Goal: Communication & Community: Ask a question

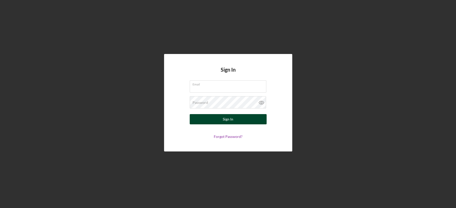
type input "[EMAIL_ADDRESS][DOMAIN_NAME]"
click at [243, 118] on button "Sign In" at bounding box center [228, 119] width 77 height 10
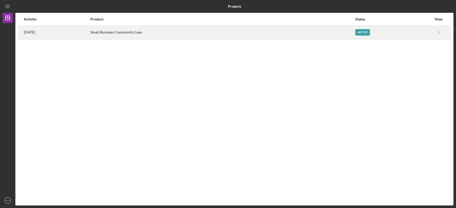
click at [266, 29] on div "Small Business Community Loan" at bounding box center [222, 32] width 264 height 13
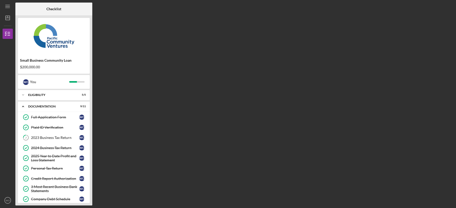
click at [84, 60] on div "Small Business Community Loan" at bounding box center [54, 60] width 68 height 4
click at [67, 106] on div "Documentation" at bounding box center [55, 106] width 55 height 3
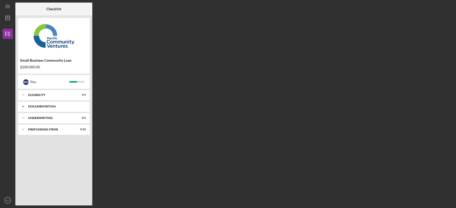
click at [67, 106] on div "Documentation" at bounding box center [55, 106] width 55 height 3
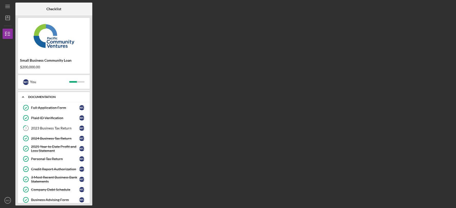
scroll to position [4, 0]
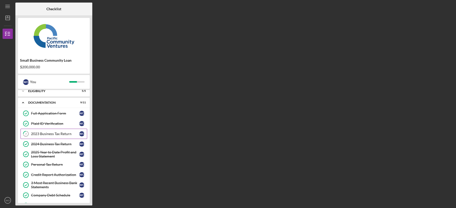
click at [49, 132] on div "2023 Business Tax Return" at bounding box center [55, 134] width 48 height 4
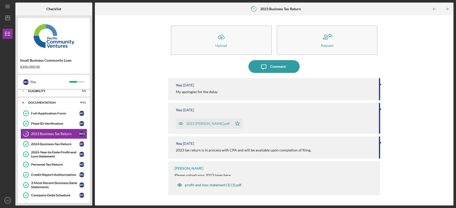
click at [216, 185] on div "profit-and-loss-statement (1) (1).pdf" at bounding box center [213, 185] width 57 height 4
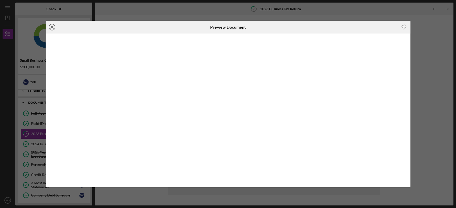
click at [52, 25] on icon "Icon/Close" at bounding box center [52, 27] width 13 height 13
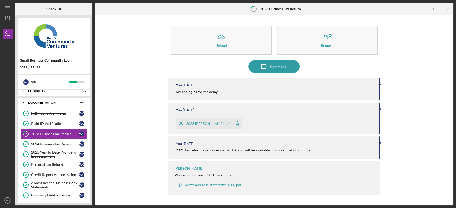
click at [86, 58] on div "Small Business Community Loan" at bounding box center [54, 60] width 68 height 4
click at [9, 18] on line "button" at bounding box center [8, 18] width 4 height 0
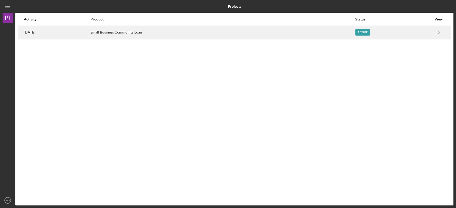
click at [268, 32] on div "Small Business Community Loan" at bounding box center [222, 32] width 264 height 13
click at [288, 31] on div "Small Business Community Loan" at bounding box center [222, 32] width 264 height 13
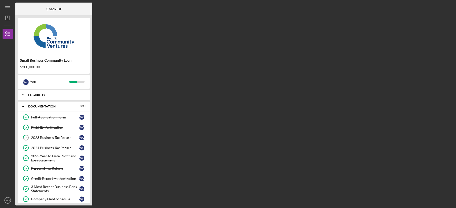
click at [66, 97] on div "Icon/Expander Eligibility 5 / 5" at bounding box center [54, 95] width 72 height 10
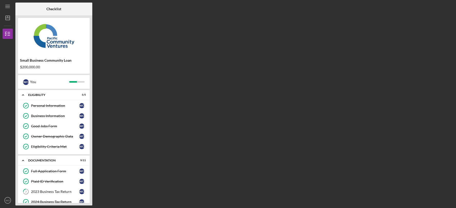
click at [54, 39] on img at bounding box center [54, 35] width 72 height 31
click at [8, 6] on icon "Icon/Menu" at bounding box center [8, 7] width 12 height 12
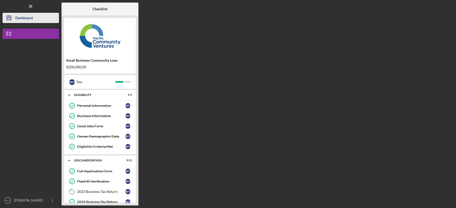
click at [6, 18] on icon "Icon/Dashboard" at bounding box center [9, 18] width 13 height 13
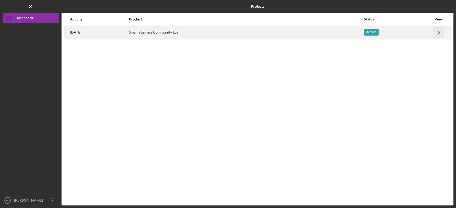
click at [439, 34] on icon "Icon/Navigate" at bounding box center [439, 33] width 12 height 12
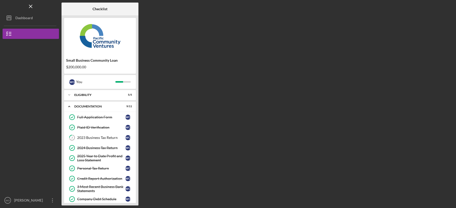
click at [138, 128] on div "Small Business Community Loan $200,000.00 W O You Icon/Expander Eligibility 5 /…" at bounding box center [99, 110] width 77 height 190
click at [99, 95] on div "Eligibility" at bounding box center [101, 95] width 55 height 3
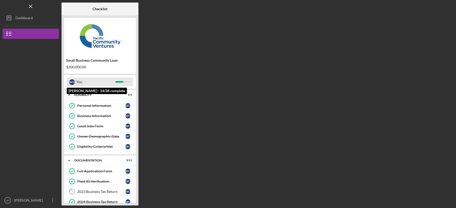
click at [94, 83] on div "You" at bounding box center [95, 82] width 39 height 9
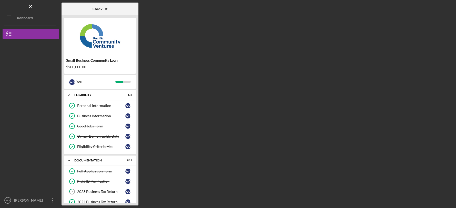
click at [91, 65] on div "$200,000.00" at bounding box center [100, 67] width 68 height 4
click at [103, 39] on img at bounding box center [100, 35] width 72 height 31
click at [110, 163] on div "Icon/Expander Documentation 9 / 11" at bounding box center [100, 161] width 72 height 11
click at [108, 162] on div "Documentation" at bounding box center [101, 160] width 55 height 3
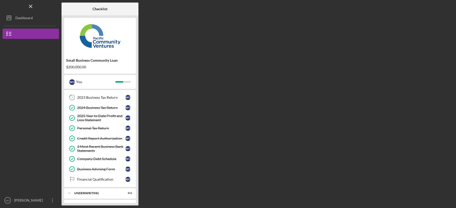
scroll to position [103, 0]
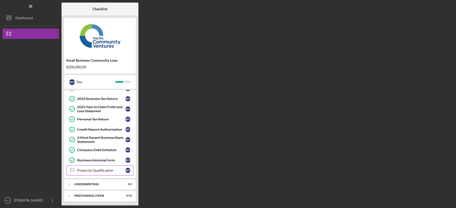
click at [100, 170] on div "Financial Qualification" at bounding box center [101, 171] width 48 height 4
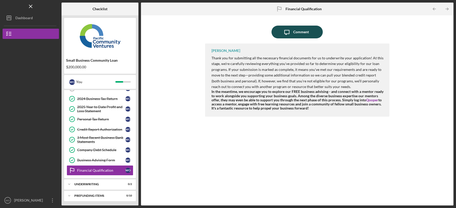
click at [288, 32] on icon "button" at bounding box center [286, 32] width 5 height 5
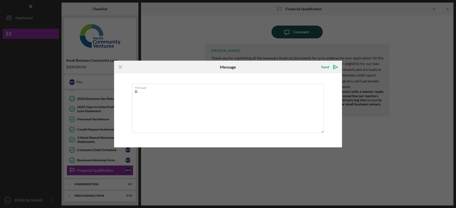
type textarea "G"
click at [193, 91] on textarea "Hello, checking in that you have recieved the 2023 tax return" at bounding box center [228, 108] width 192 height 49
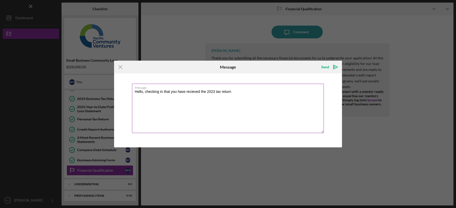
click at [193, 91] on textarea "Hello, checking in that you have recieved the 2023 tax return" at bounding box center [228, 108] width 192 height 49
click at [234, 91] on textarea "Hello, checking in that you have received the 2023 tax return" at bounding box center [228, 108] width 192 height 49
type textarea "Hello, checking in that you have received the 2023 tax return and to check the …"
click at [336, 66] on polygon "submit" at bounding box center [335, 67] width 4 height 4
